Goal: Go to known website: Access a specific website the user already knows

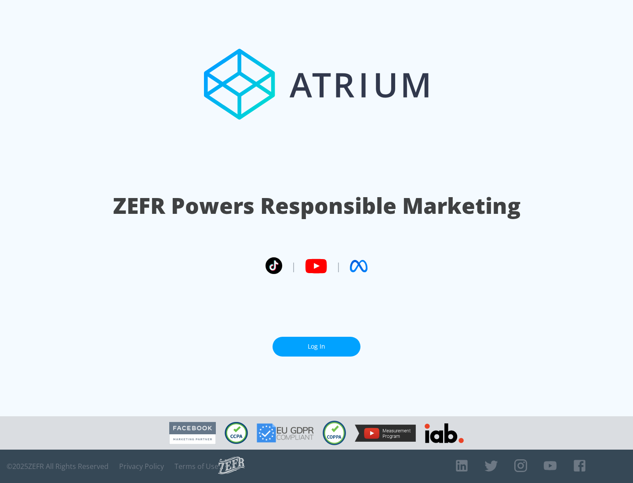
click at [316, 347] on link "Log In" at bounding box center [316, 347] width 88 height 20
